Goal: Task Accomplishment & Management: Manage account settings

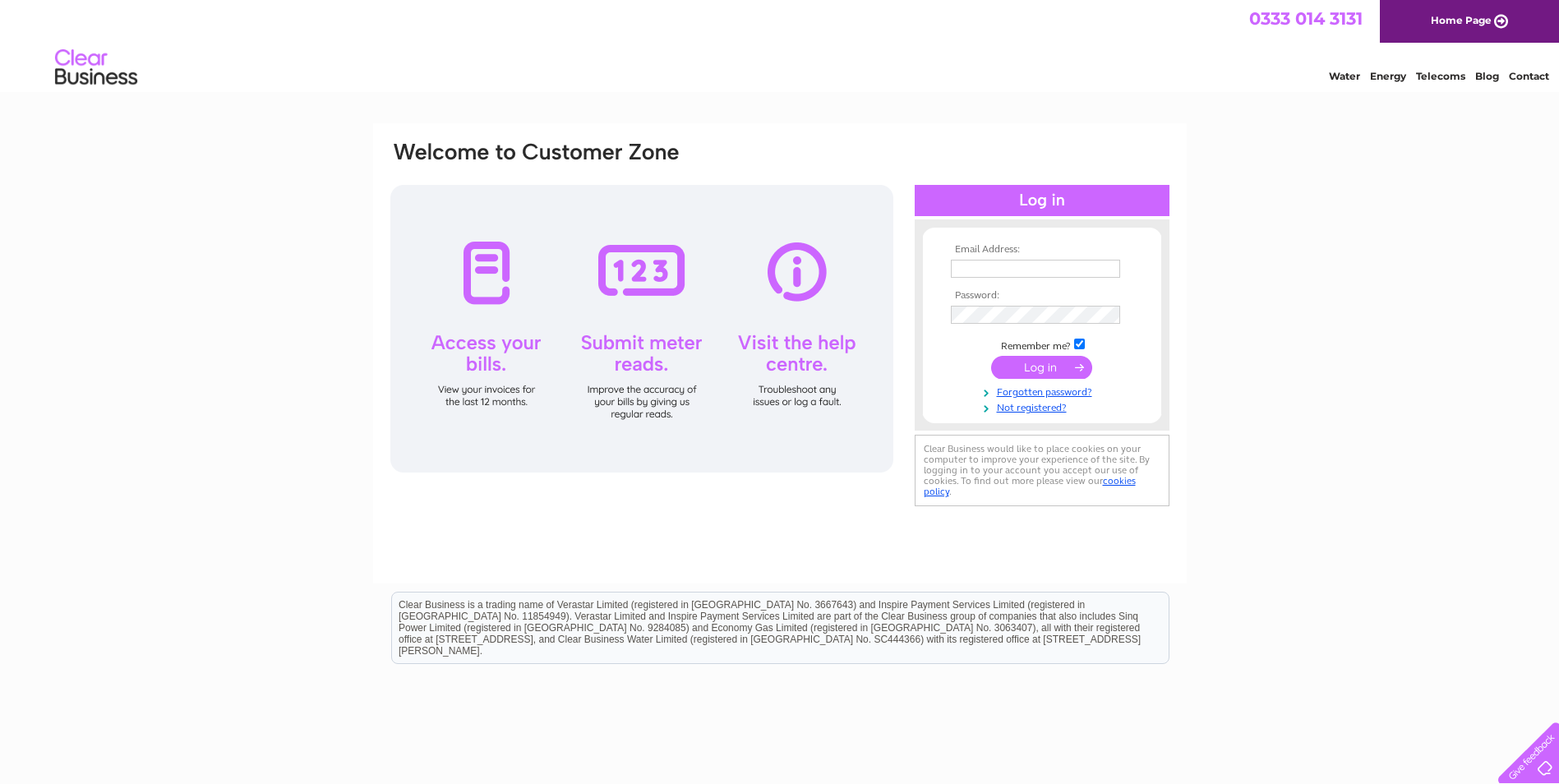
type input "accounts@kolearchitectural.co.uk"
click at [1056, 371] on input "submit" at bounding box center [1041, 367] width 102 height 23
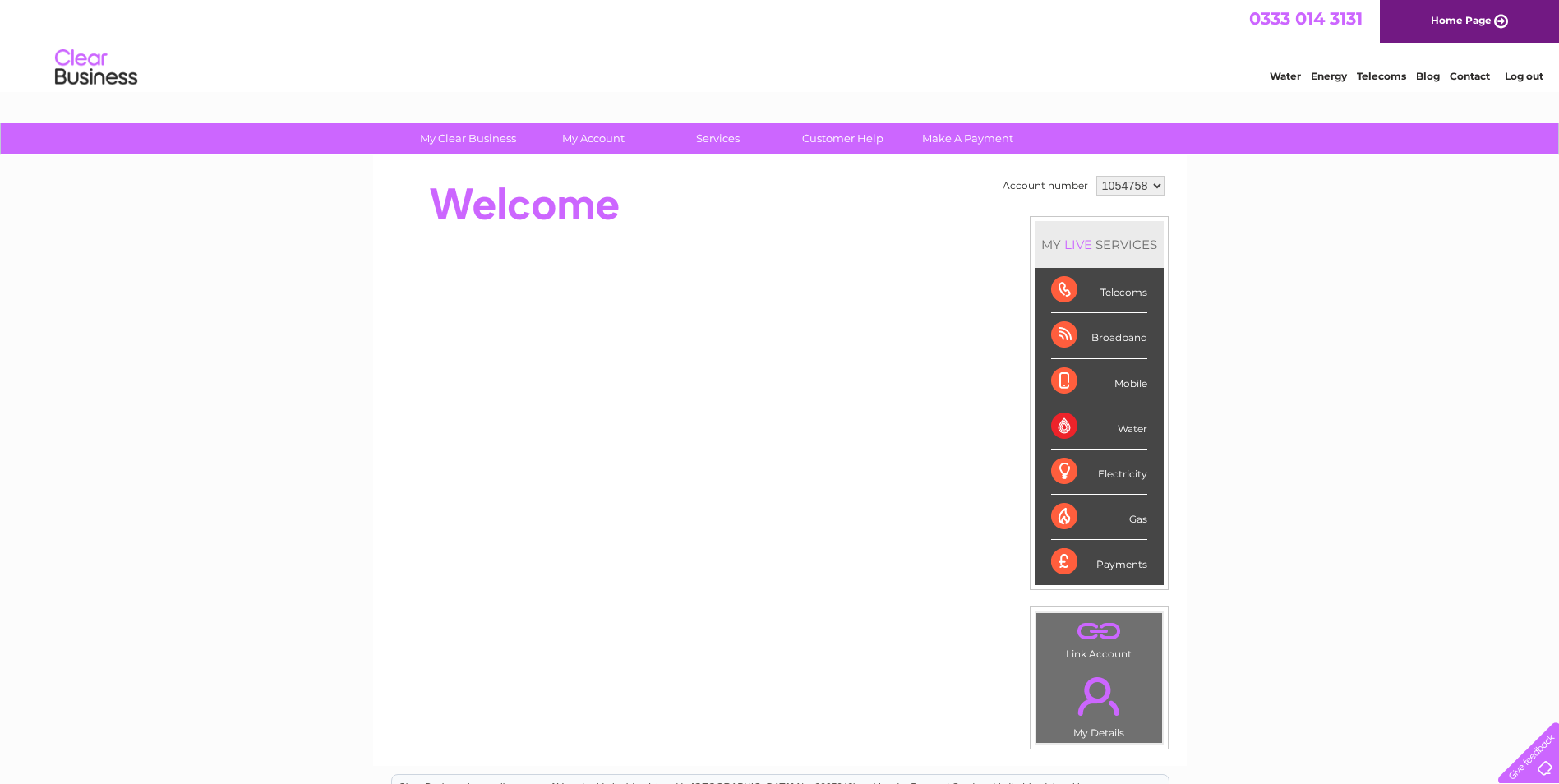
click at [1110, 293] on div "Telecoms" at bounding box center [1099, 291] width 96 height 45
click at [1065, 291] on div "Telecoms" at bounding box center [1099, 291] width 96 height 45
click at [1297, 321] on div "My Clear Business Login Details My Details My Preferences Link Account My Accou…" at bounding box center [780, 585] width 1559 height 924
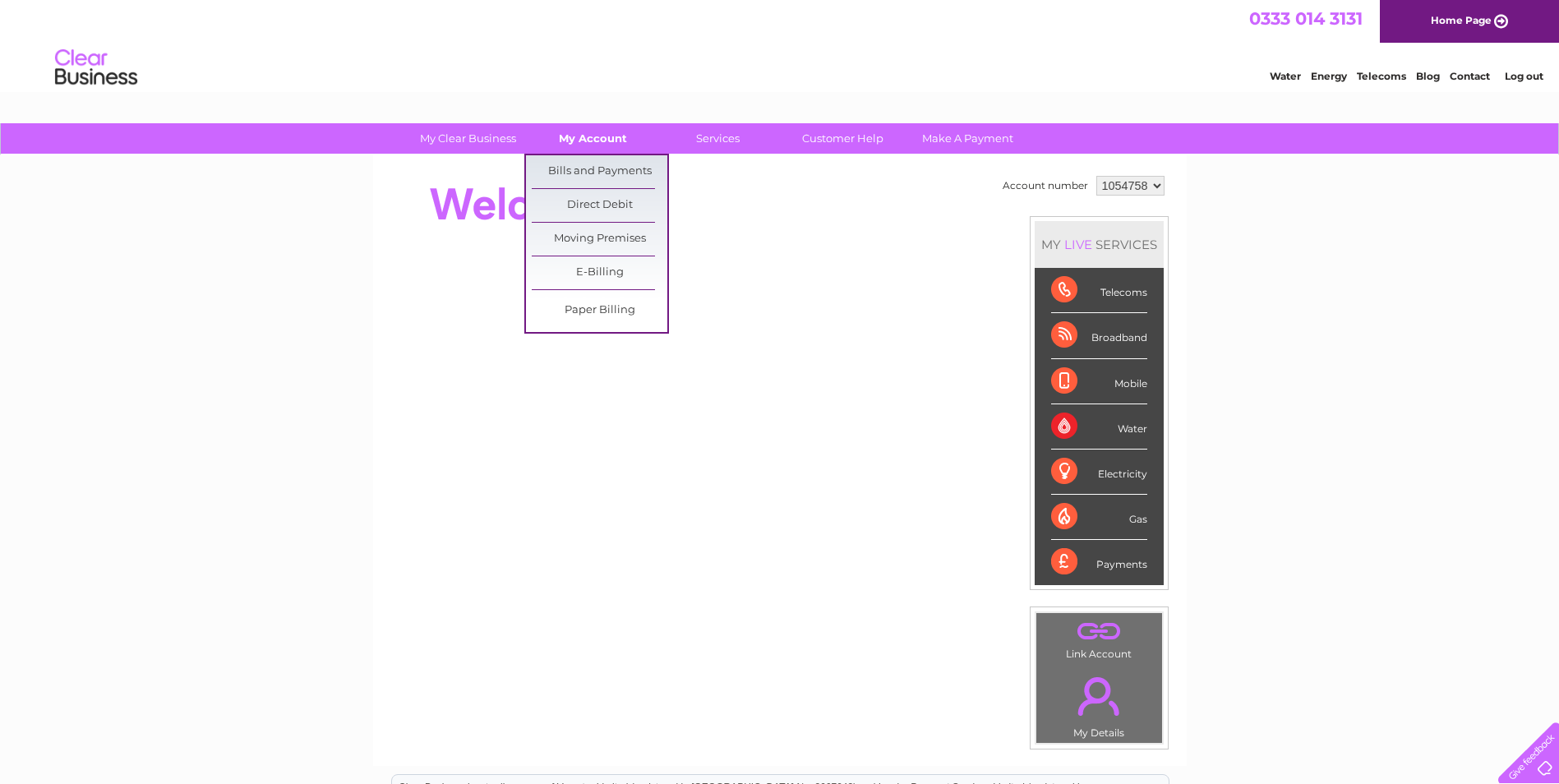
click at [598, 145] on link "My Account" at bounding box center [593, 139] width 136 height 31
click at [608, 167] on link "Bills and Payments" at bounding box center [600, 171] width 136 height 33
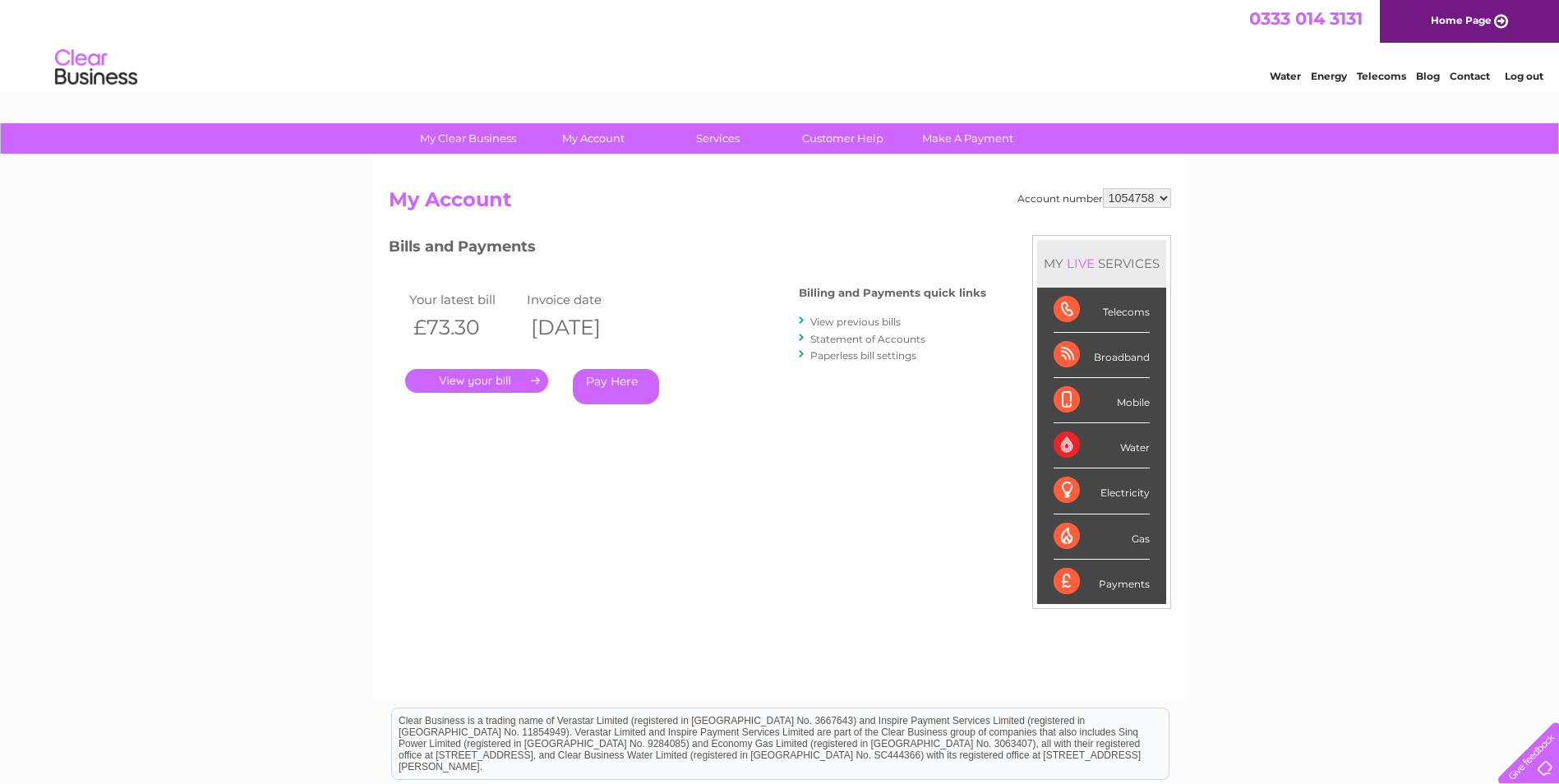
click at [460, 381] on link "." at bounding box center [477, 381] width 143 height 24
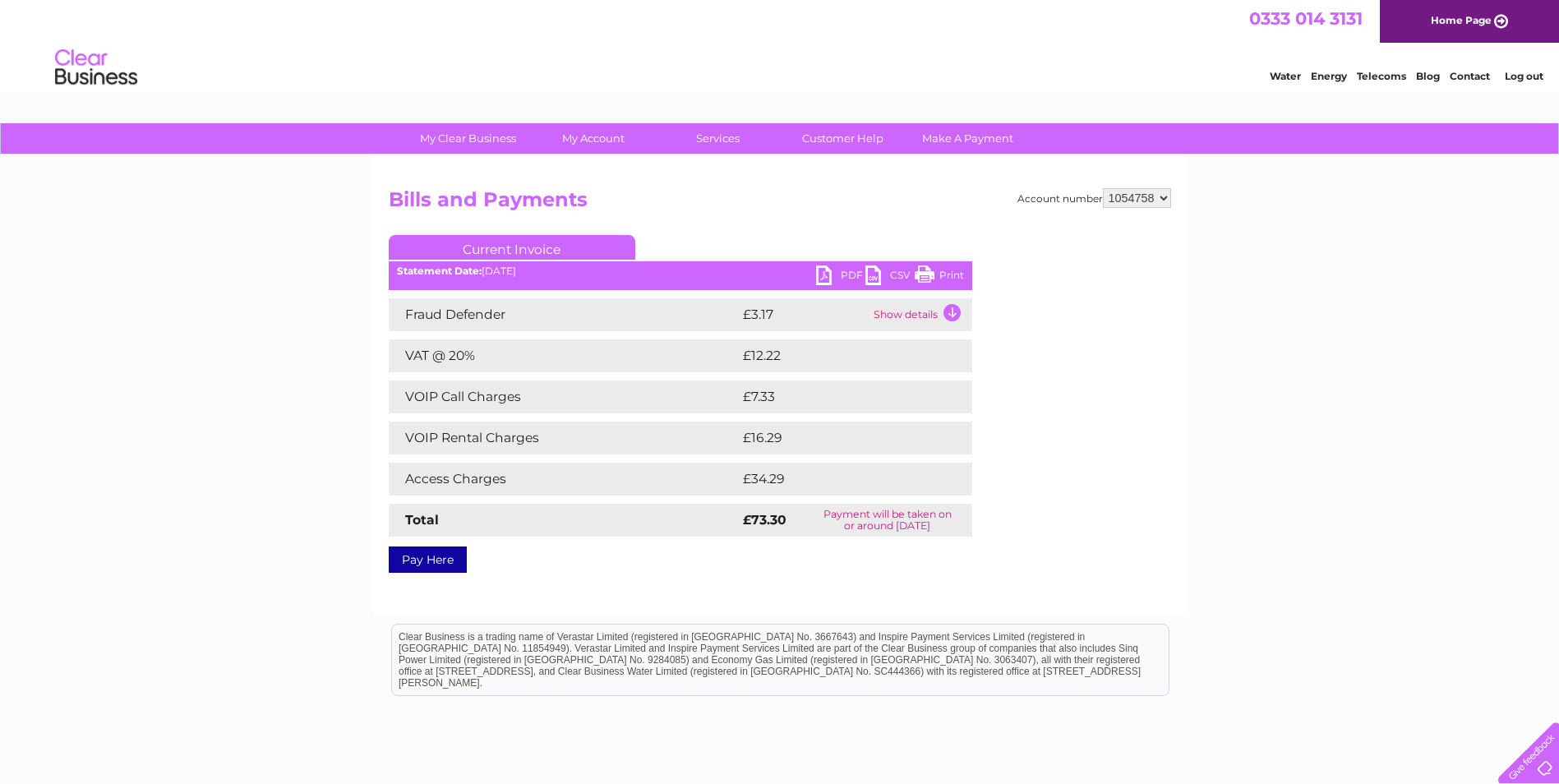
click at [951, 277] on link "Print" at bounding box center [939, 277] width 49 height 24
click at [956, 311] on td "Show details" at bounding box center [920, 315] width 102 height 33
